Goal: Task Accomplishment & Management: Manage account settings

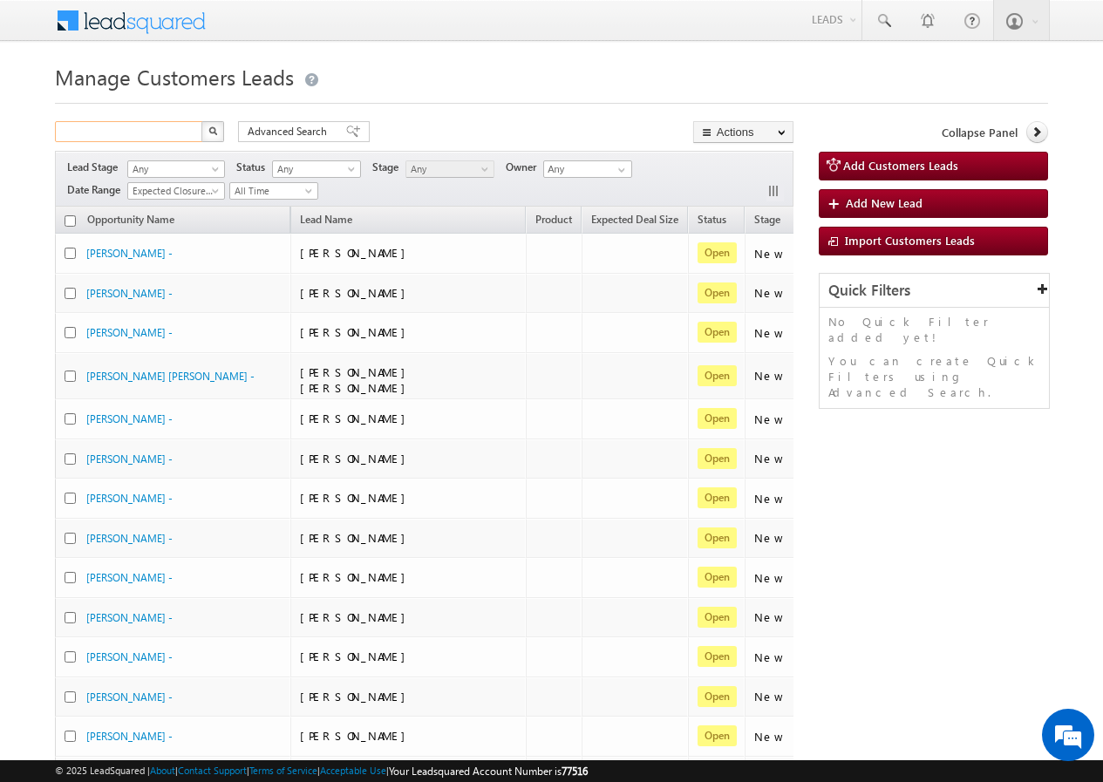
click at [136, 132] on input "text" at bounding box center [129, 131] width 149 height 21
paste input "828819"
type input "828819"
click at [201, 130] on button "button" at bounding box center [212, 131] width 23 height 21
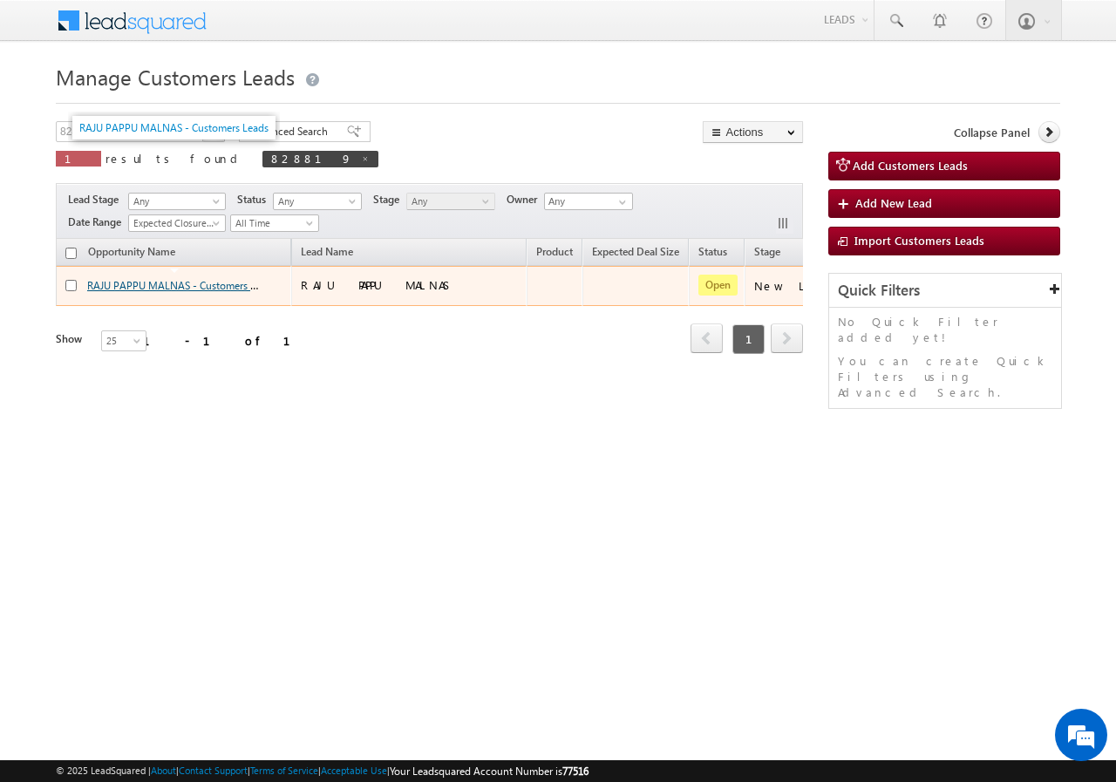
click at [122, 285] on link "RAJU PAPPU MALNAS - Customers Leads" at bounding box center [181, 284] width 189 height 15
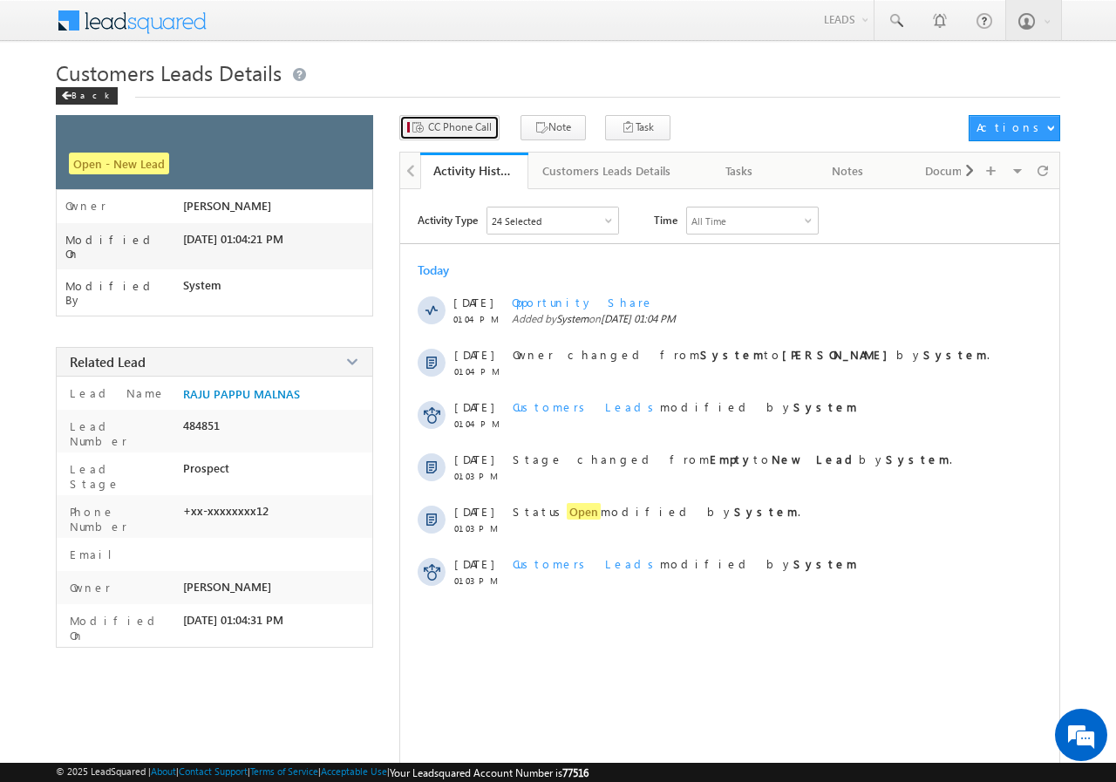
click at [461, 133] on span "CC Phone Call" at bounding box center [460, 127] width 64 height 16
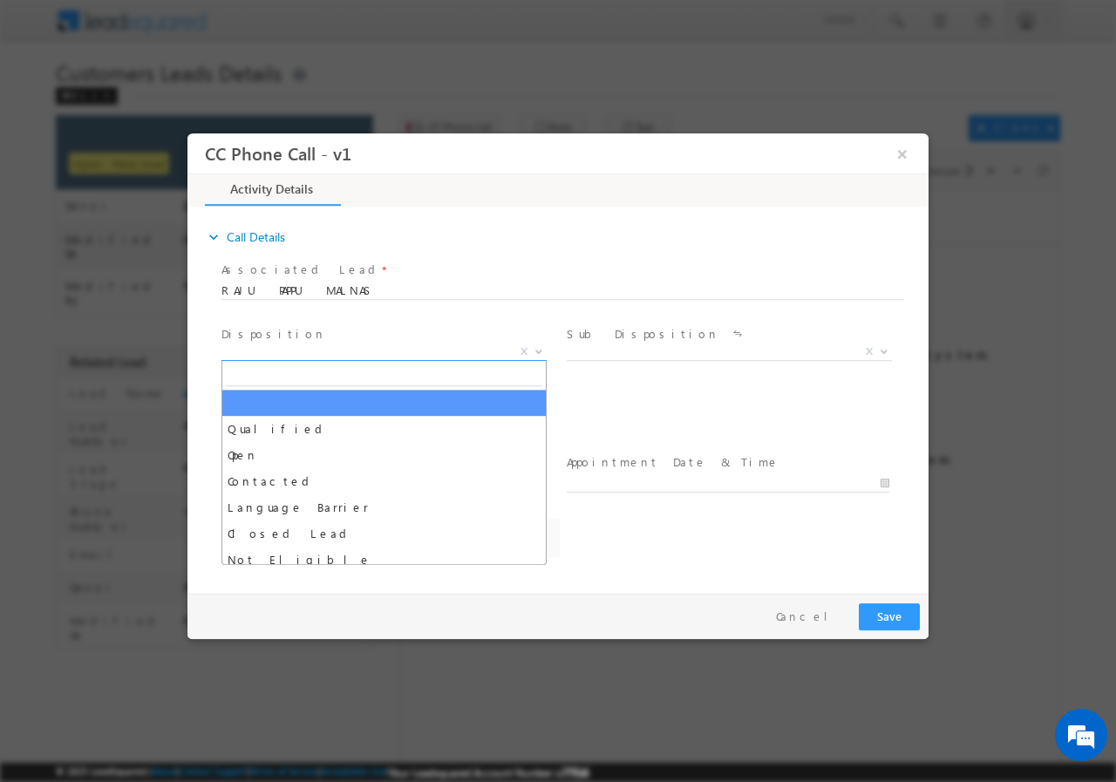
click at [318, 345] on span "X" at bounding box center [384, 351] width 325 height 17
select select "[EMAIL_ADDRESS][PERSON_NAME][DOMAIN_NAME]"
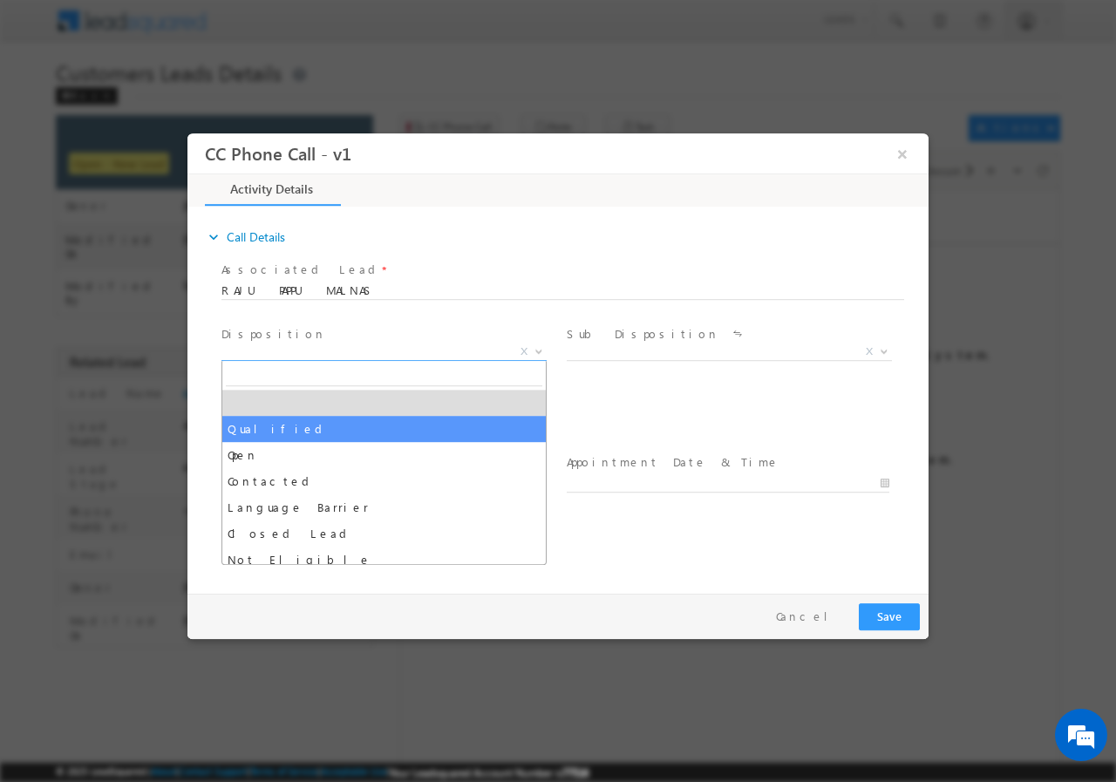
select select "Qualified"
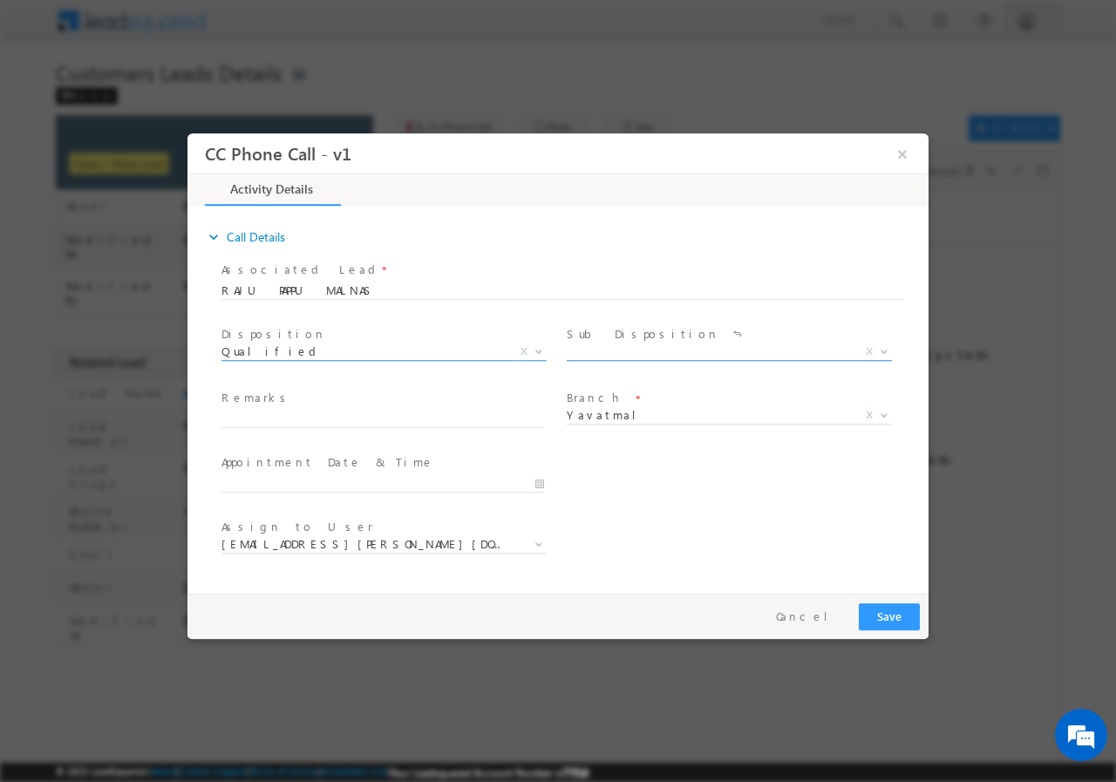
click at [576, 353] on span "X" at bounding box center [729, 351] width 325 height 17
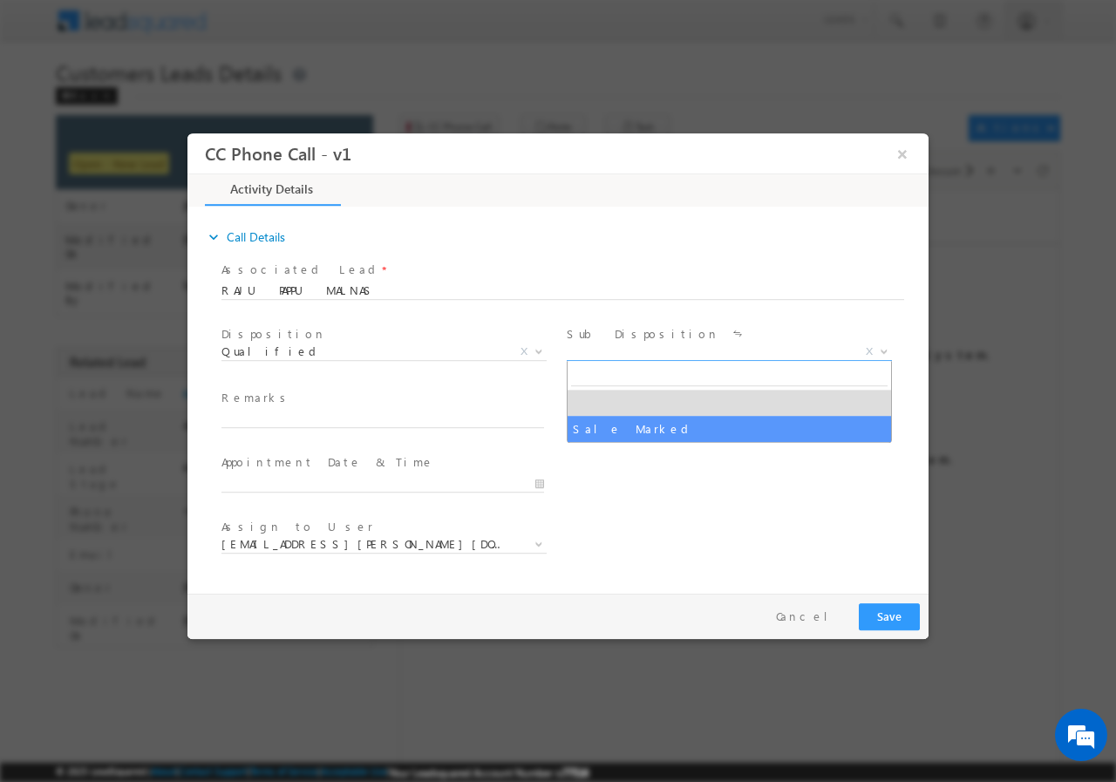
select select "Sale Marked"
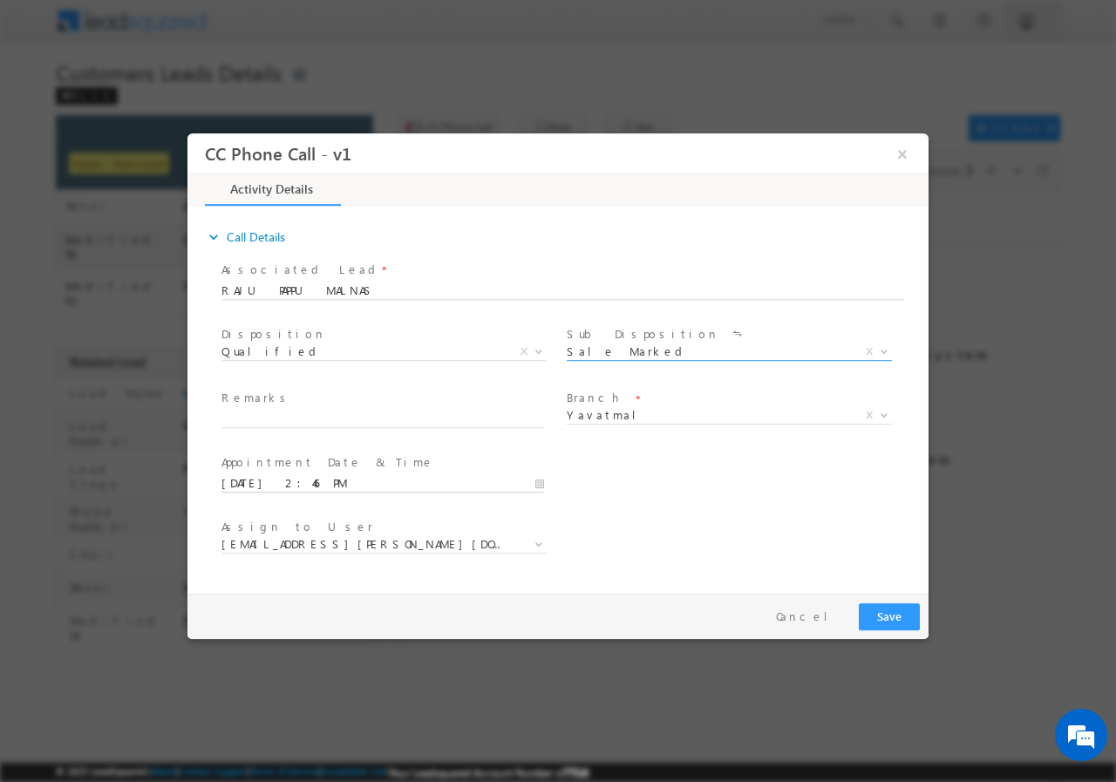
click at [535, 480] on input "[DATE] 2:46 PM" at bounding box center [383, 482] width 323 height 17
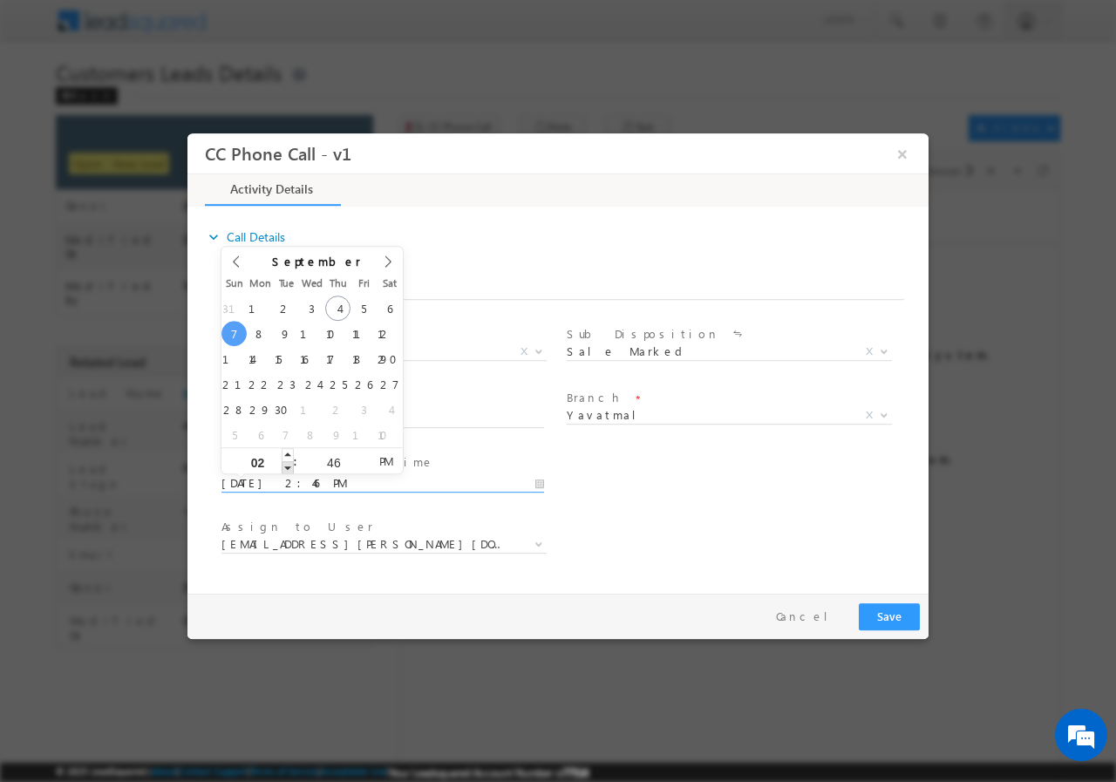
click at [282, 468] on span at bounding box center [288, 466] width 12 height 13
type input "[DATE] 1:46 PM"
type input "01"
type input "[DATE] 12:46 PM"
type input "12"
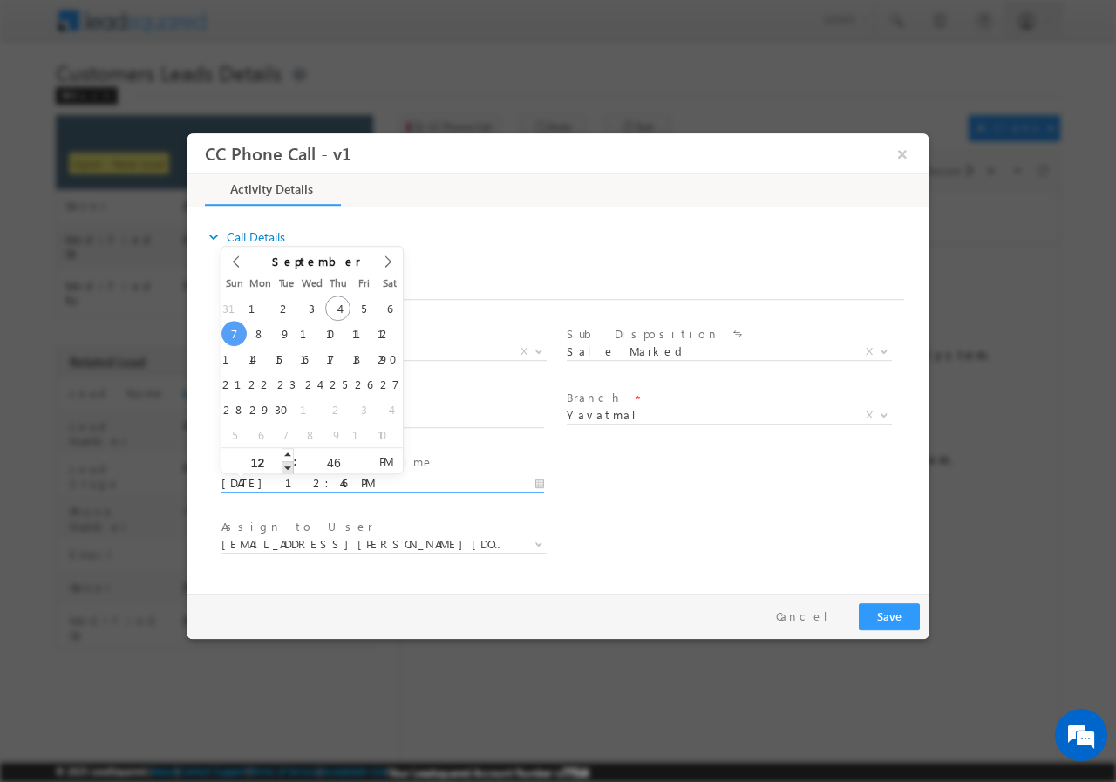
click at [282, 468] on span at bounding box center [288, 466] width 12 height 13
type input "[DATE] 1:46 PM"
type input "01"
click at [290, 456] on span at bounding box center [288, 453] width 12 height 13
click at [337, 464] on input "46" at bounding box center [333, 461] width 72 height 11
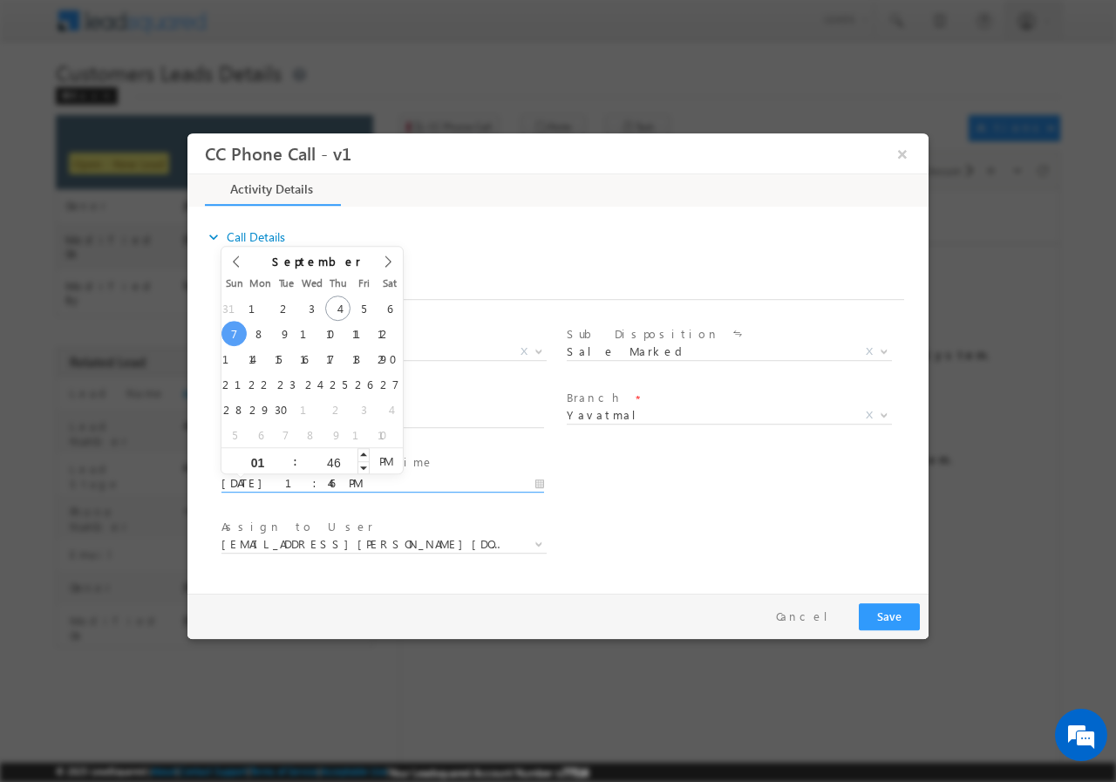
click at [337, 464] on input "46" at bounding box center [333, 461] width 72 height 11
type input "00"
type input "[DATE] 1:00 PM"
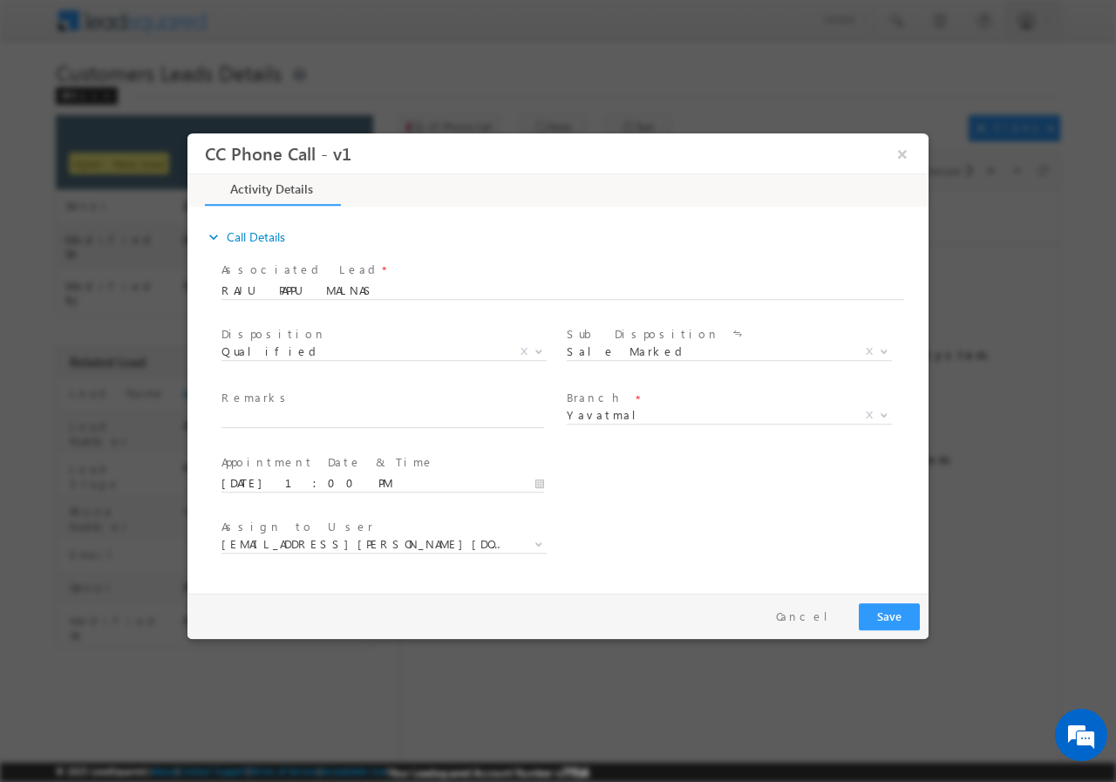
click at [717, 528] on div "Assign to User * [EMAIL_ADDRESS][PERSON_NAME][DOMAIN_NAME] [PERSON_NAME][DOMAIN…" at bounding box center [573, 546] width 711 height 65
click at [399, 546] on span "[EMAIL_ADDRESS][PERSON_NAME][DOMAIN_NAME]" at bounding box center [363, 543] width 283 height 16
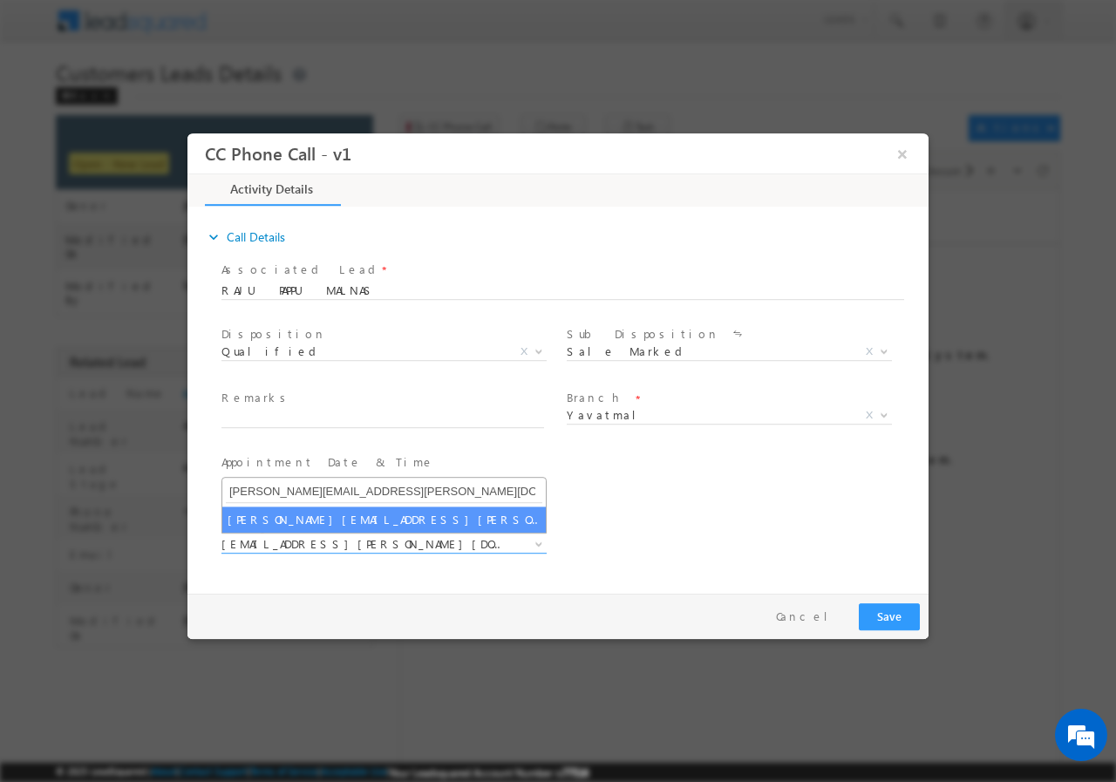
type input "[PERSON_NAME][EMAIL_ADDRESS][PERSON_NAME][DOMAIN_NAME]"
select select "[PERSON_NAME][EMAIL_ADDRESS][PERSON_NAME][DOMAIN_NAME]"
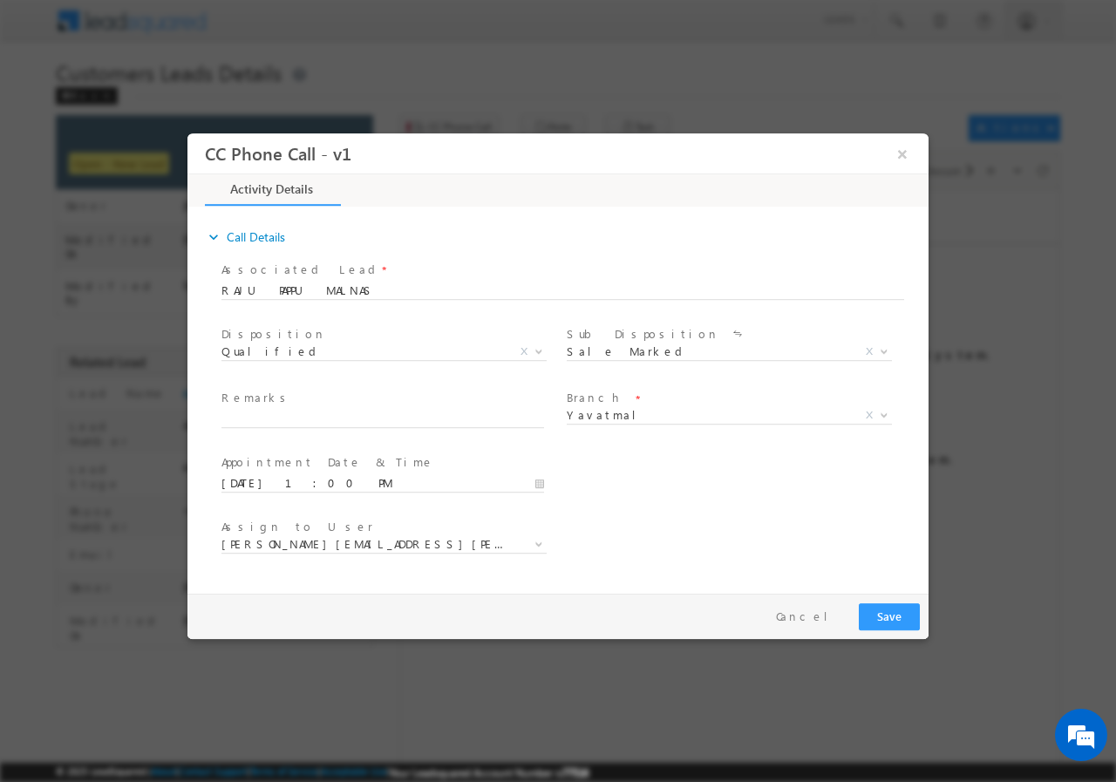
click at [275, 406] on span "Remarks *" at bounding box center [383, 398] width 322 height 19
click at [280, 419] on input "text" at bounding box center [383, 418] width 323 height 17
paste input "828819//VB_Interested//RAJU PAPPU MALNAS//8855921212//Renovation// loan req-10L…"
type input "828819//VB_Interested//RAJU PAPPU MALNAS//8855921212//Renovation// loan req-10L…"
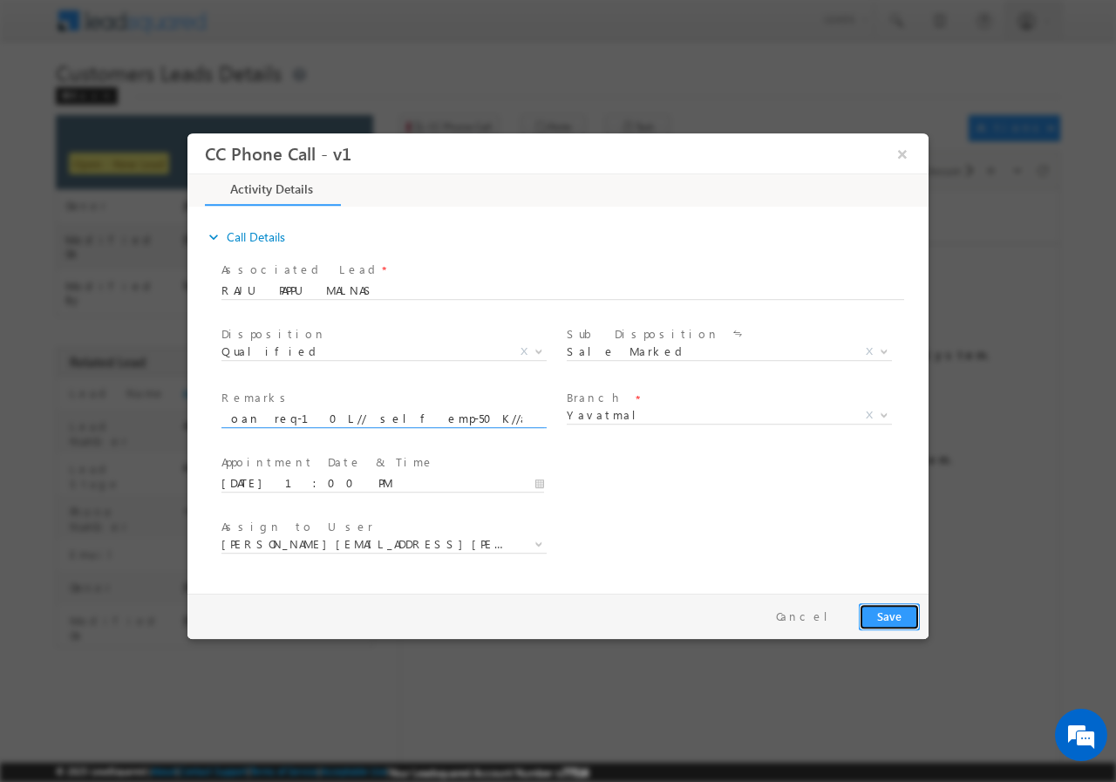
click at [890, 622] on button "Save" at bounding box center [889, 616] width 61 height 27
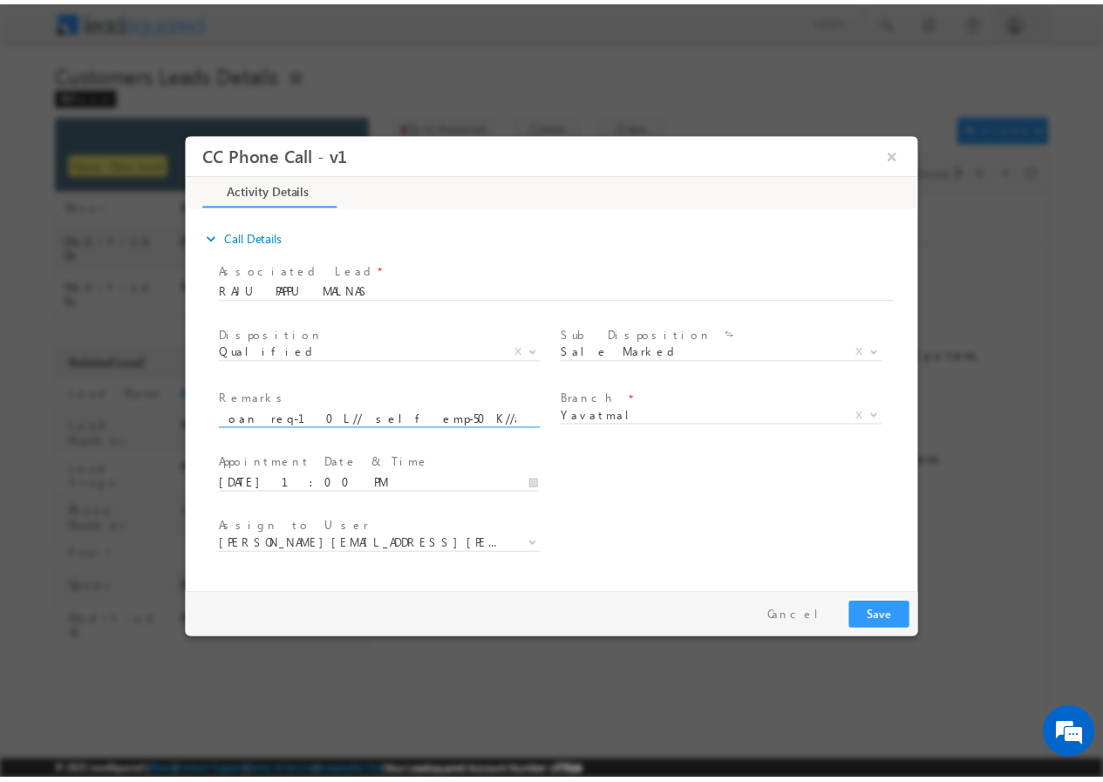
scroll to position [0, 0]
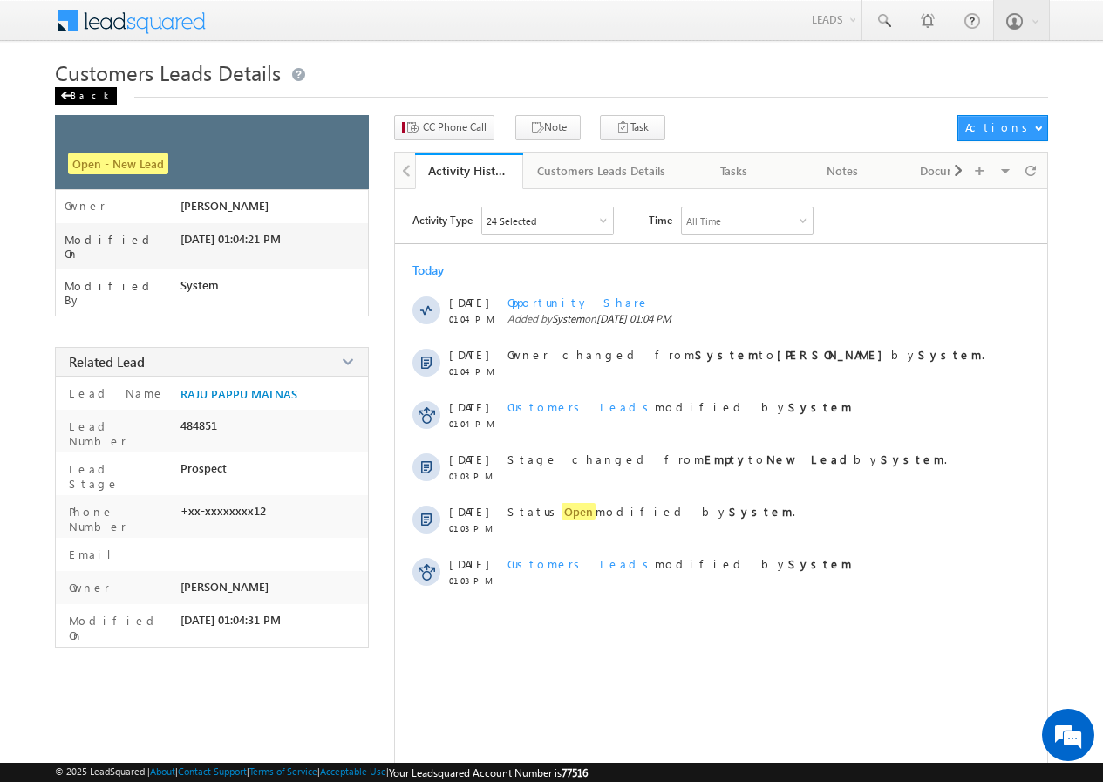
click at [78, 99] on div "Back" at bounding box center [86, 95] width 62 height 17
